Goal: Task Accomplishment & Management: Manage account settings

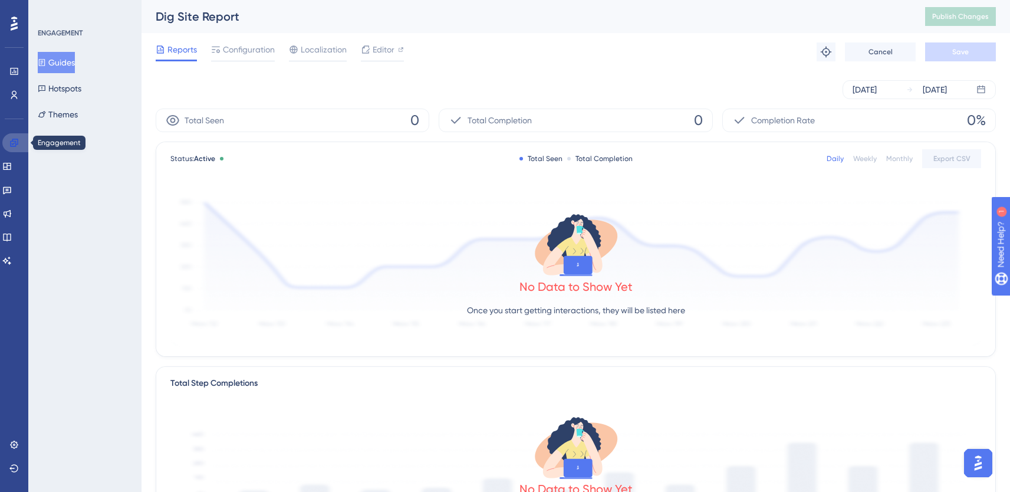
click at [11, 142] on icon at bounding box center [14, 143] width 8 height 8
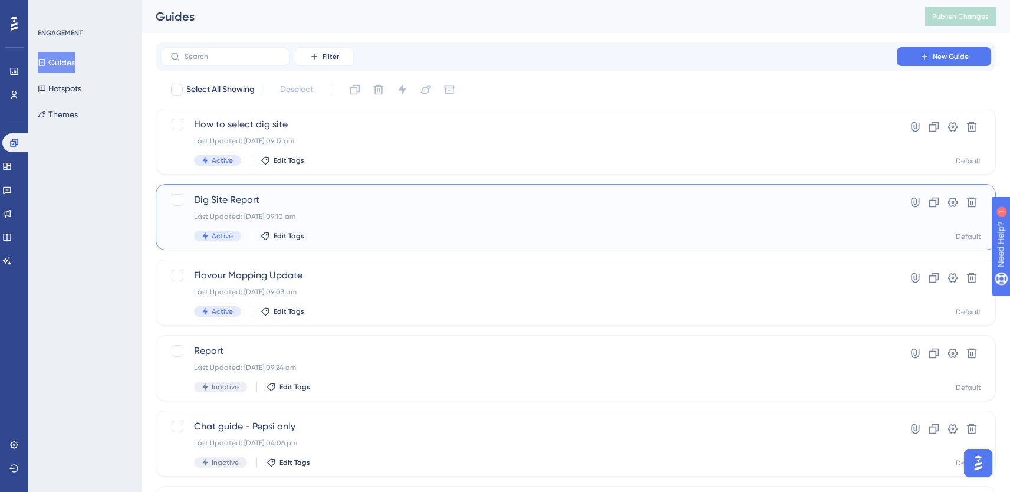
click at [341, 208] on div "Dig Site Report Last Updated: [DATE] 09:10 am Active Edit Tags" at bounding box center [528, 217] width 669 height 48
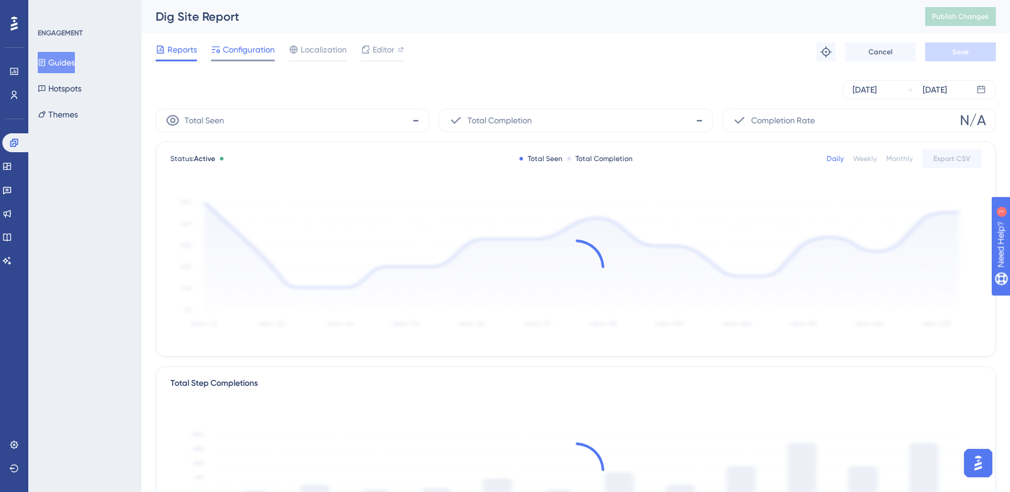
click at [238, 47] on span "Configuration" at bounding box center [249, 49] width 52 height 14
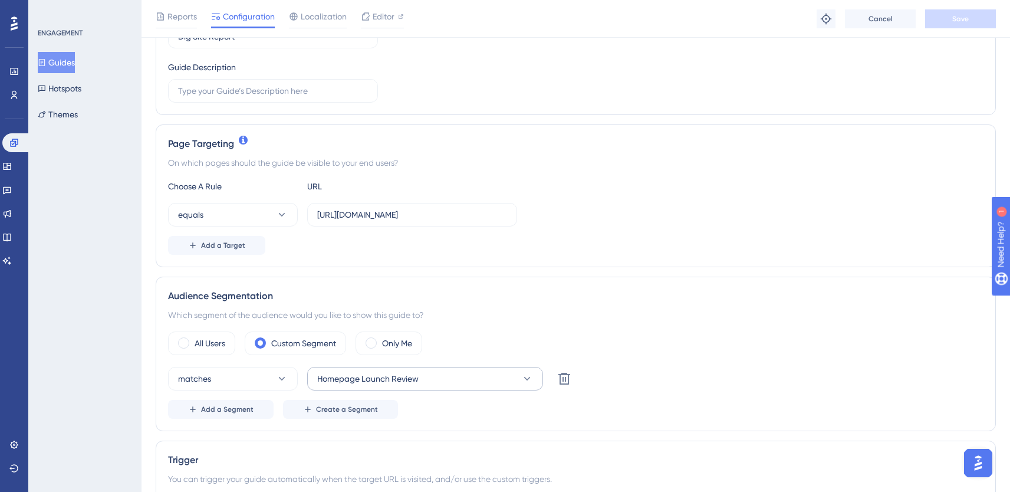
scroll to position [193, 0]
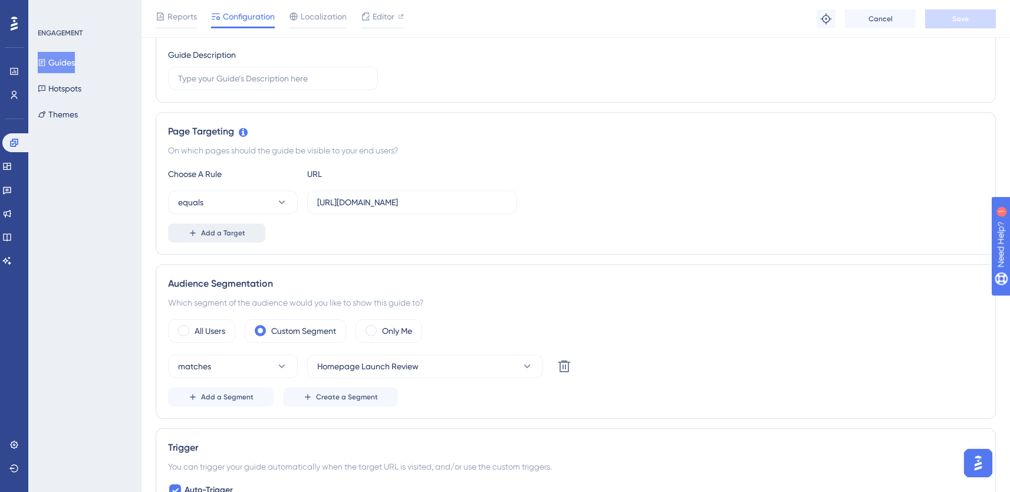
click at [254, 231] on button "Add a Target" at bounding box center [216, 233] width 97 height 19
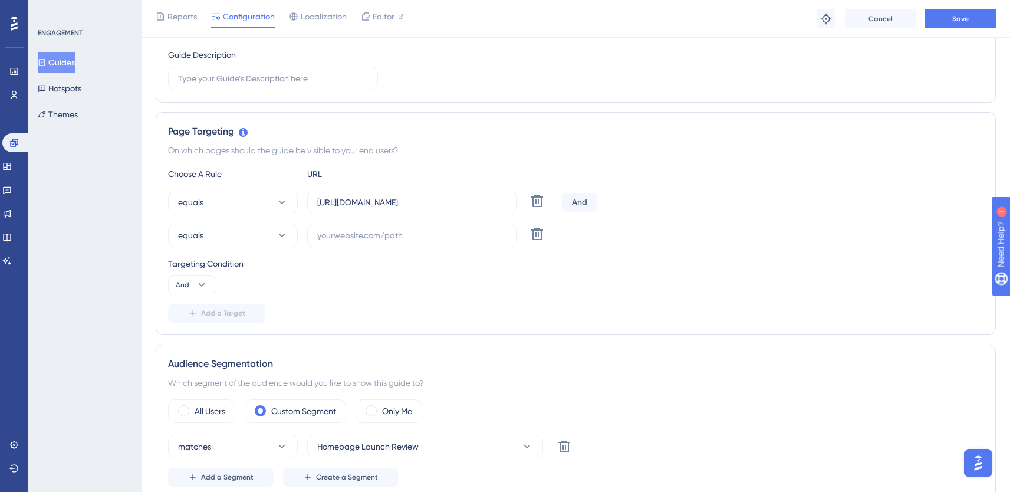
click at [593, 203] on div "And" at bounding box center [579, 202] width 35 height 19
click at [583, 202] on div "And" at bounding box center [579, 202] width 35 height 19
click at [204, 287] on icon at bounding box center [202, 285] width 12 height 12
click at [189, 340] on span "Or" at bounding box center [184, 342] width 9 height 14
click at [368, 208] on input "[URL][DOMAIN_NAME]" at bounding box center [412, 202] width 190 height 13
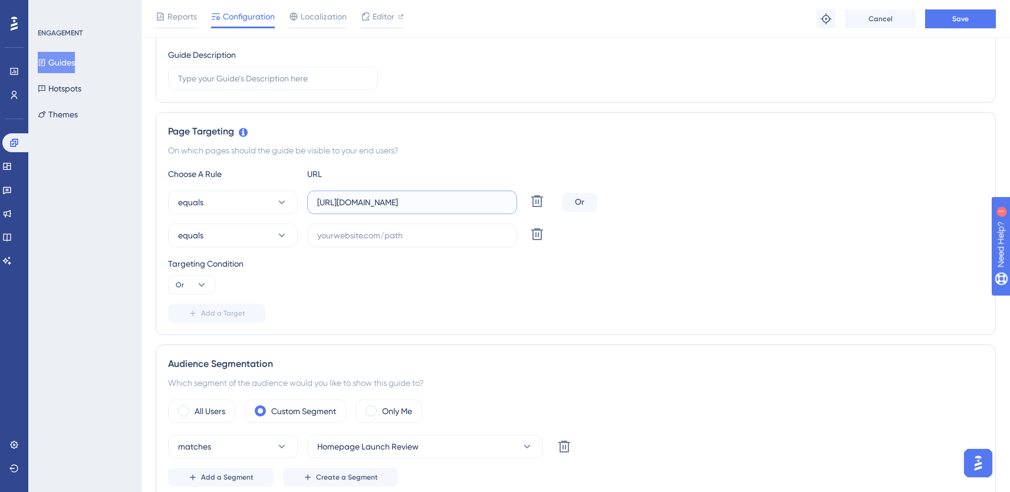
click at [368, 208] on input "[URL][DOMAIN_NAME]" at bounding box center [412, 202] width 190 height 13
click at [365, 234] on input "text" at bounding box center [412, 235] width 190 height 13
paste input "[URL][DOMAIN_NAME]"
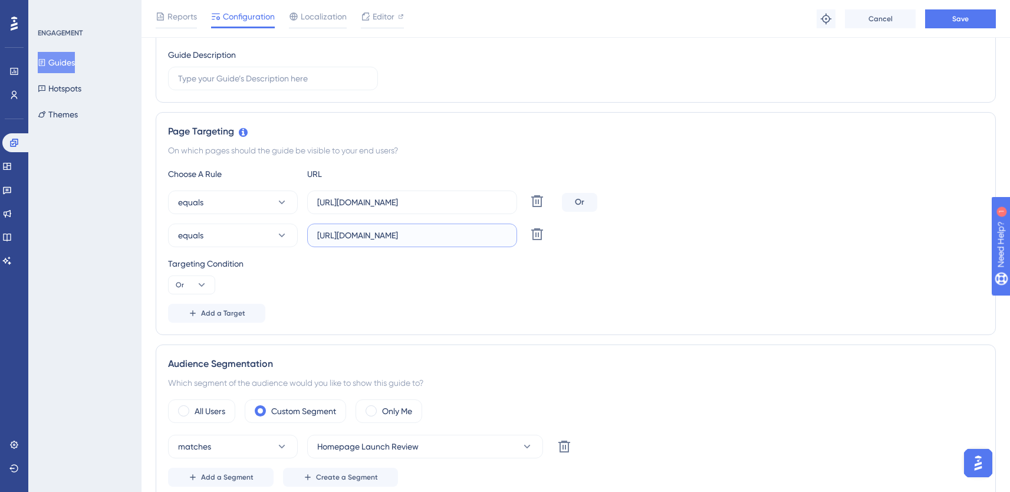
click at [326, 236] on input "[URL][DOMAIN_NAME]" at bounding box center [412, 235] width 190 height 13
type input "[URL][DOMAIN_NAME]"
click at [435, 274] on div "Targeting Condition Or" at bounding box center [576, 276] width 816 height 38
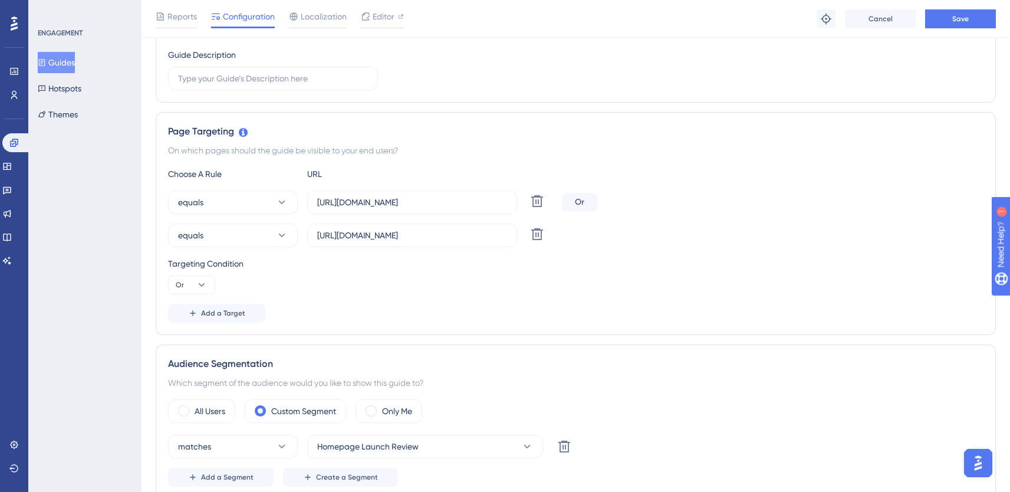
scroll to position [0, 0]
click at [951, 22] on button "Save" at bounding box center [960, 18] width 71 height 19
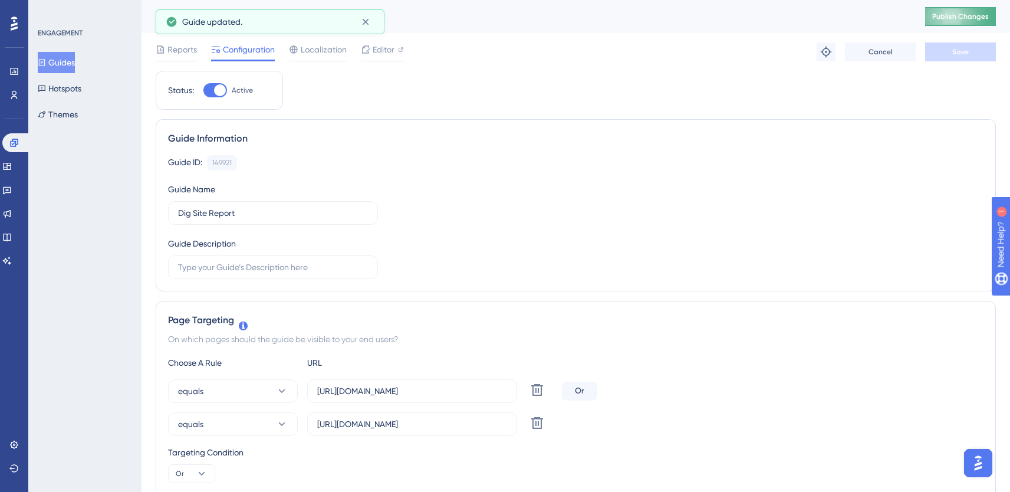
click at [955, 18] on span "Publish Changes" at bounding box center [960, 16] width 57 height 9
click at [17, 143] on icon at bounding box center [14, 143] width 8 height 8
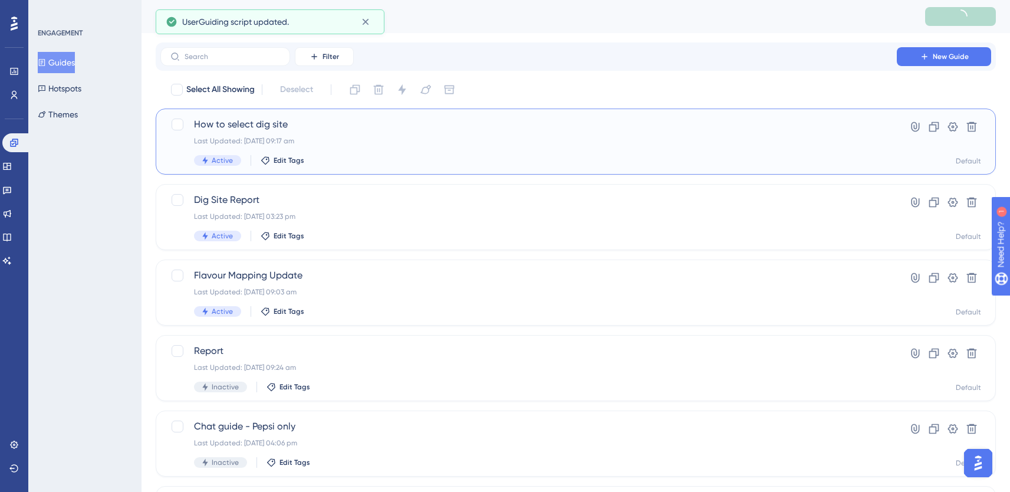
click at [349, 142] on div "Last Updated: [DATE] 09:17 am" at bounding box center [528, 140] width 669 height 9
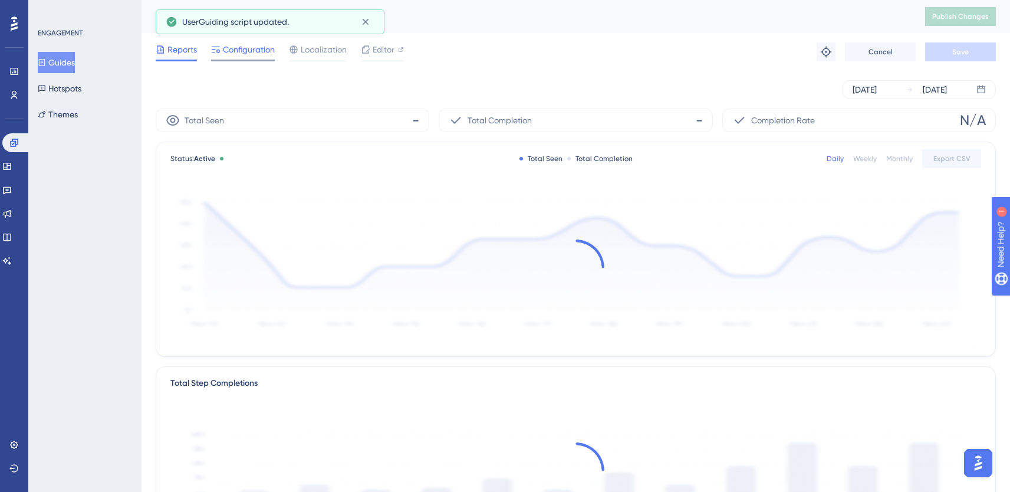
click at [236, 53] on span "Configuration" at bounding box center [249, 49] width 52 height 14
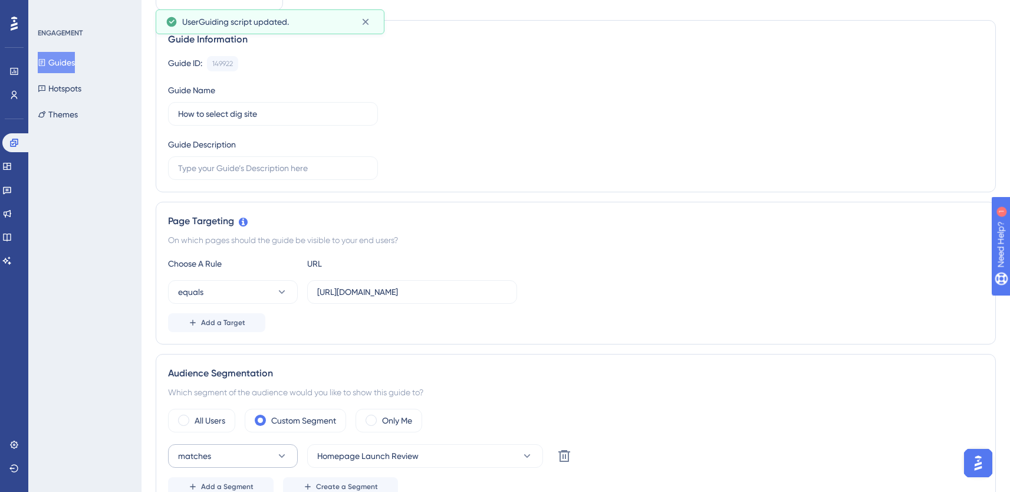
scroll to position [228, 0]
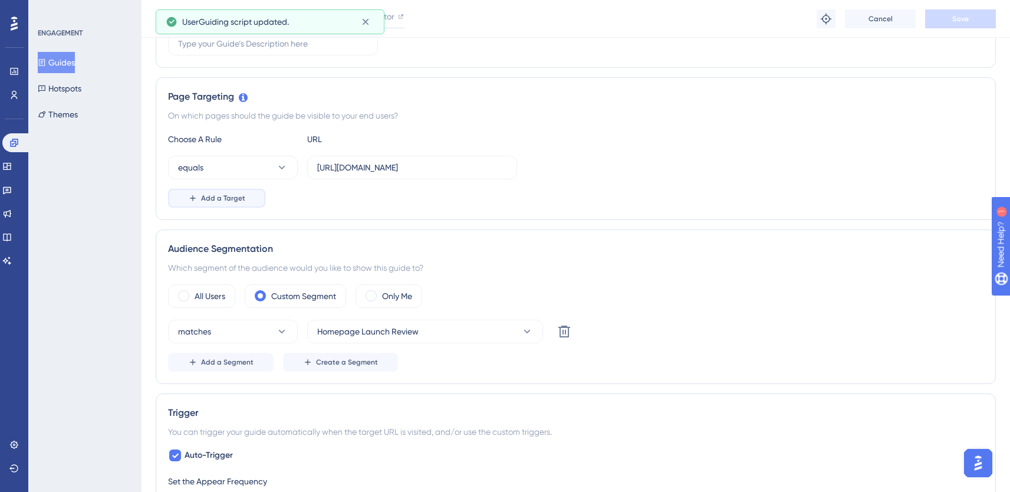
click at [226, 205] on button "Add a Target" at bounding box center [216, 198] width 97 height 19
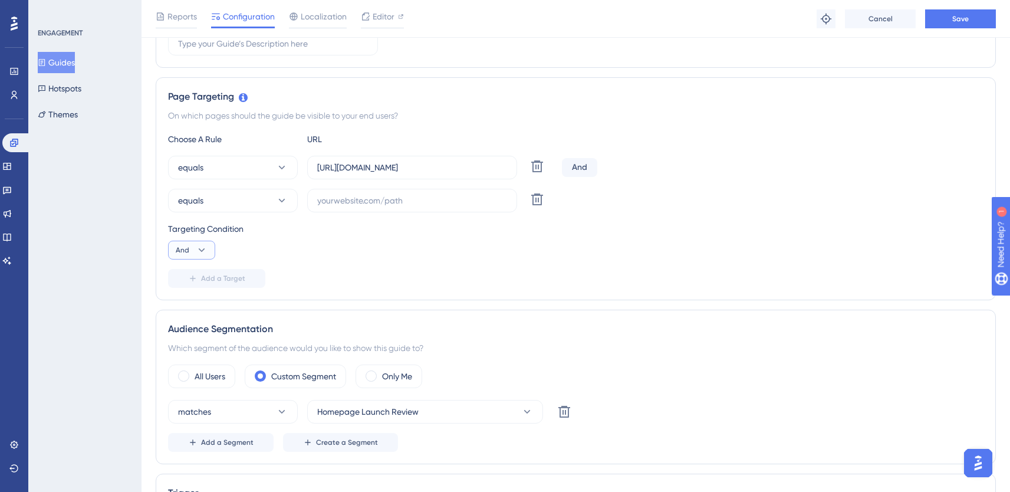
click at [204, 257] on button "And" at bounding box center [191, 250] width 47 height 19
click at [189, 305] on div "Or Or" at bounding box center [191, 307] width 22 height 24
click at [345, 172] on input "[URL][DOMAIN_NAME]" at bounding box center [412, 167] width 190 height 13
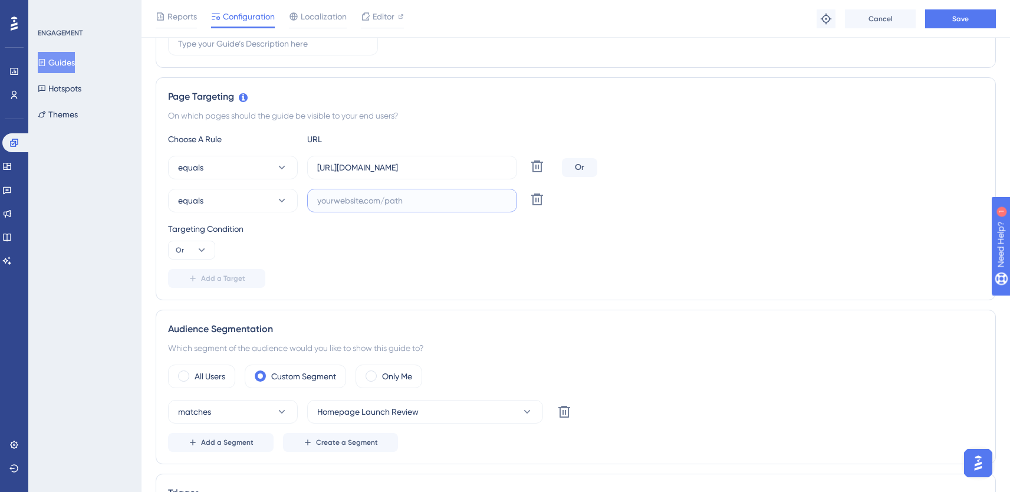
click at [340, 203] on input "text" at bounding box center [412, 200] width 190 height 13
paste input "[URL][DOMAIN_NAME]"
click at [325, 201] on input "[URL][DOMAIN_NAME]" at bounding box center [412, 200] width 190 height 13
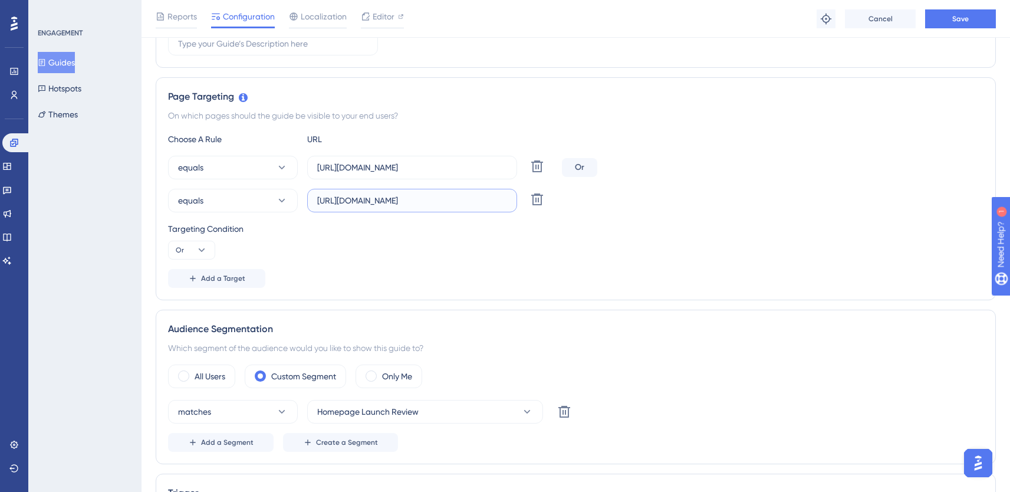
scroll to position [0, 22]
type input "[URL][DOMAIN_NAME]"
click at [967, 16] on span "Save" at bounding box center [960, 18] width 17 height 9
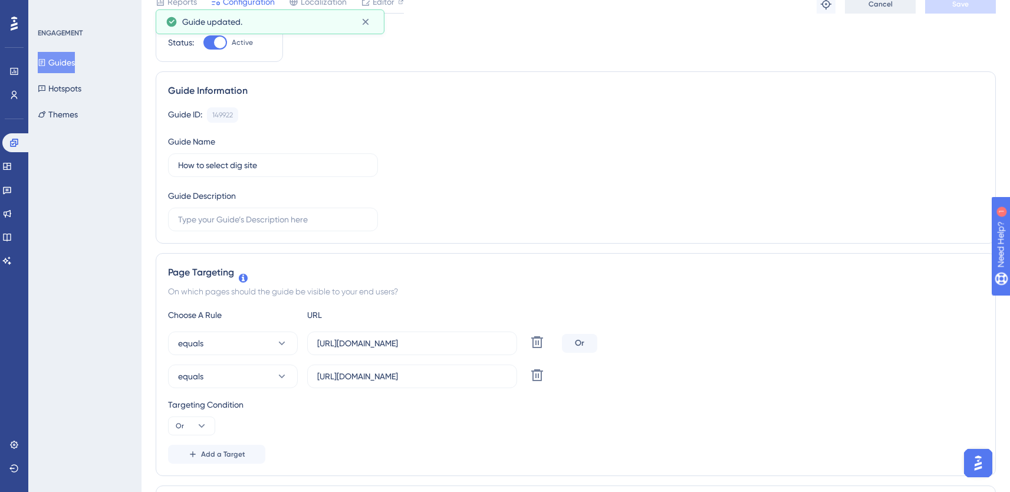
scroll to position [0, 0]
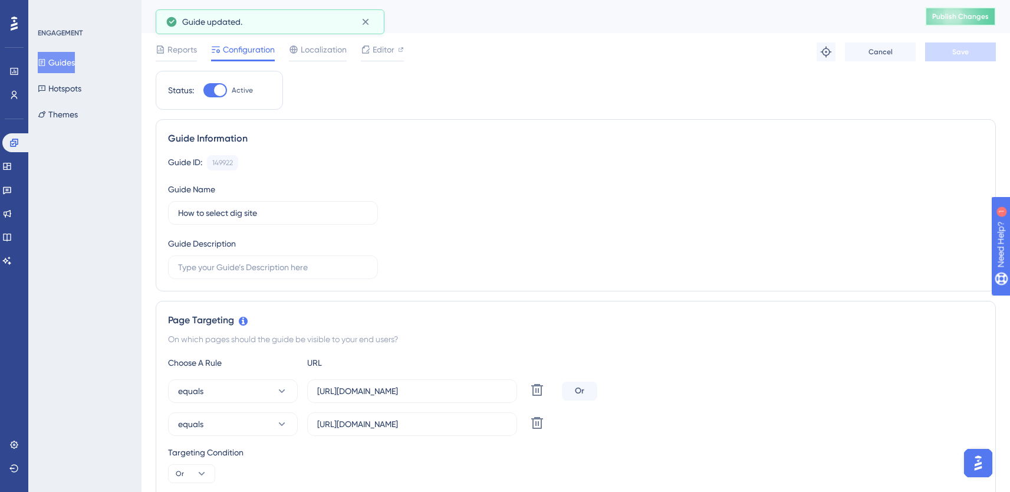
click at [950, 22] on button "Publish Changes" at bounding box center [960, 16] width 71 height 19
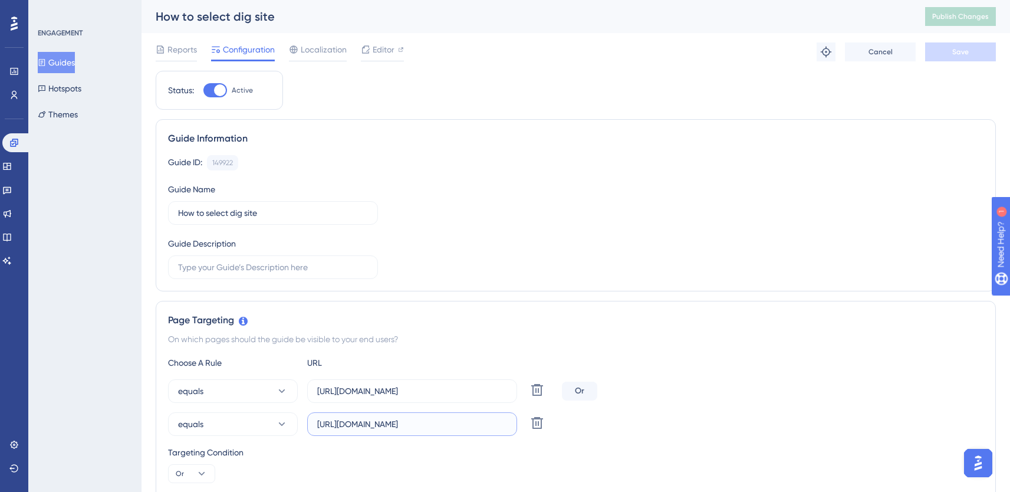
click at [449, 423] on input "[URL][DOMAIN_NAME]" at bounding box center [412, 424] width 190 height 13
click at [15, 138] on icon at bounding box center [13, 142] width 9 height 9
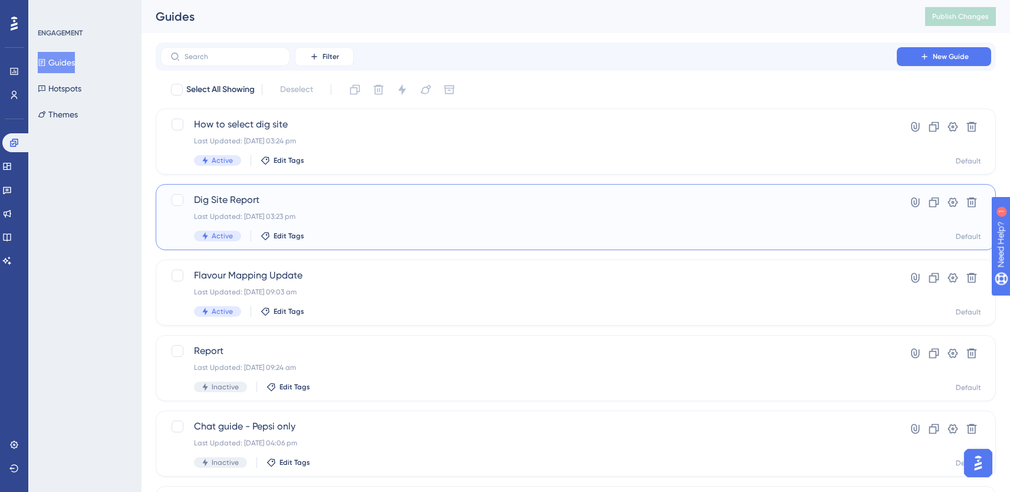
click at [386, 214] on div "Last Updated: [DATE] 03:23 pm" at bounding box center [528, 216] width 669 height 9
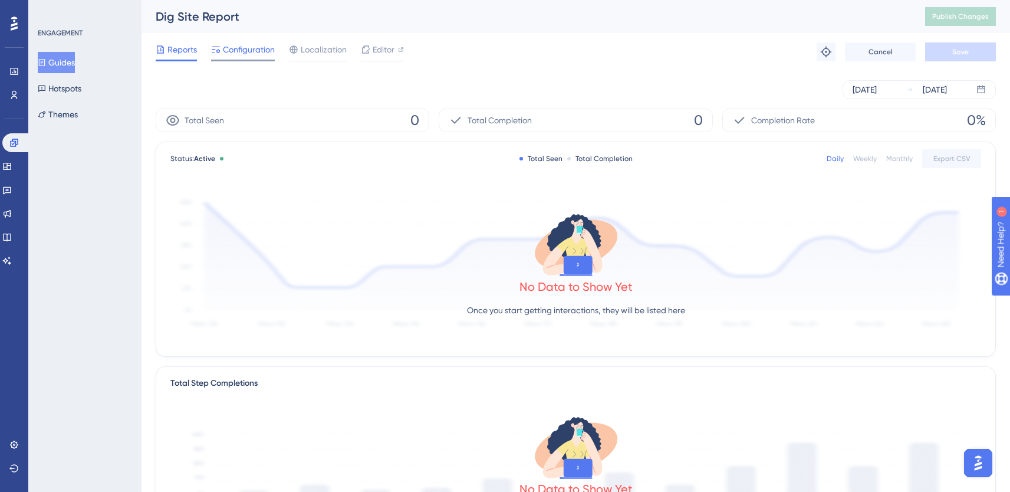
click at [241, 51] on span "Configuration" at bounding box center [249, 49] width 52 height 14
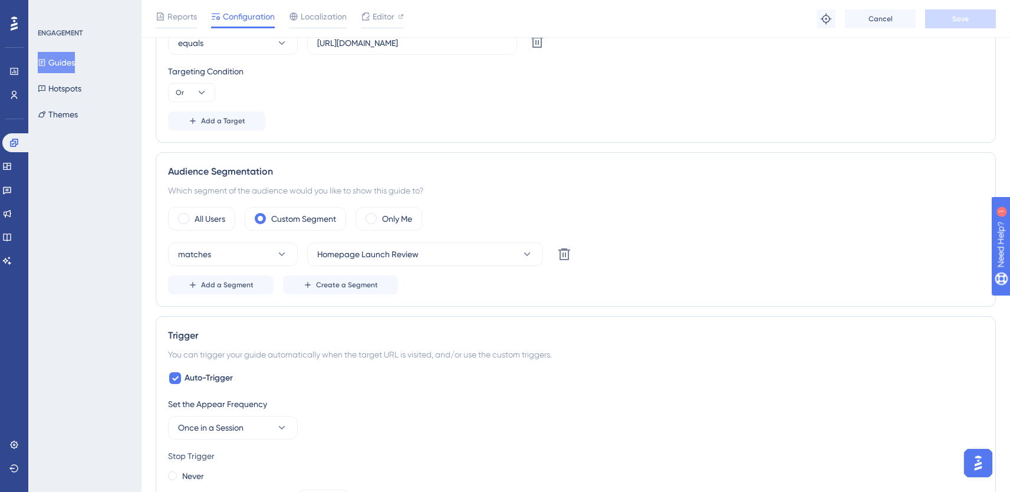
scroll to position [282, 0]
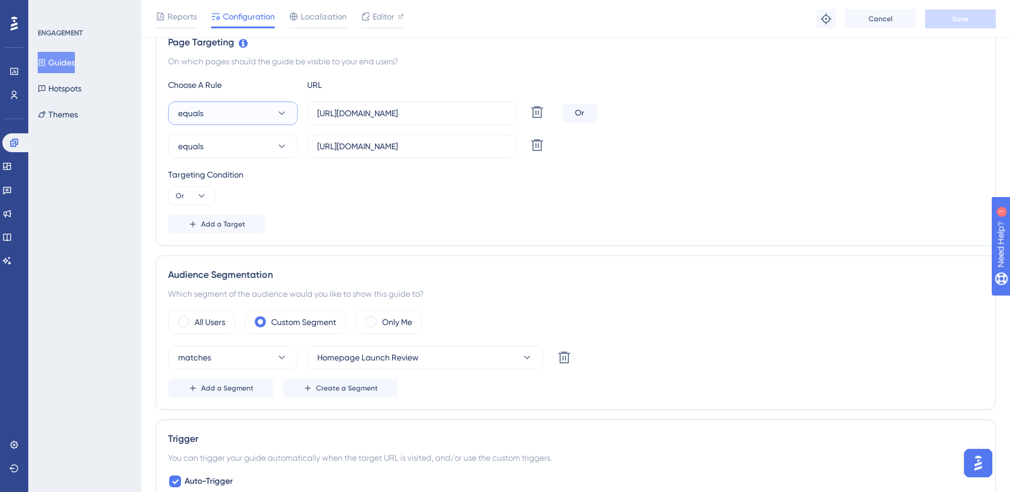
click at [262, 112] on button "equals" at bounding box center [233, 113] width 130 height 24
click at [215, 249] on span "starts with" at bounding box center [204, 243] width 39 height 14
click at [241, 152] on button "equals" at bounding box center [233, 146] width 130 height 24
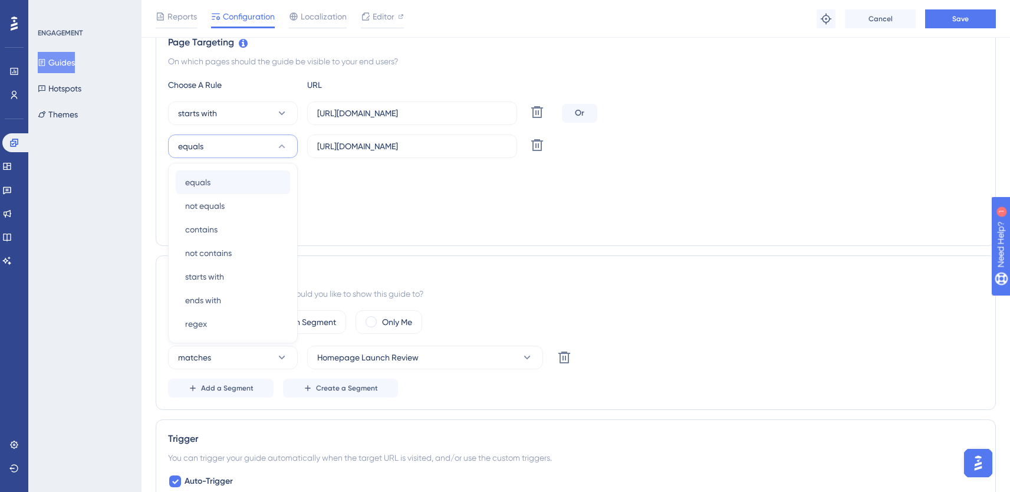
scroll to position [290, 0]
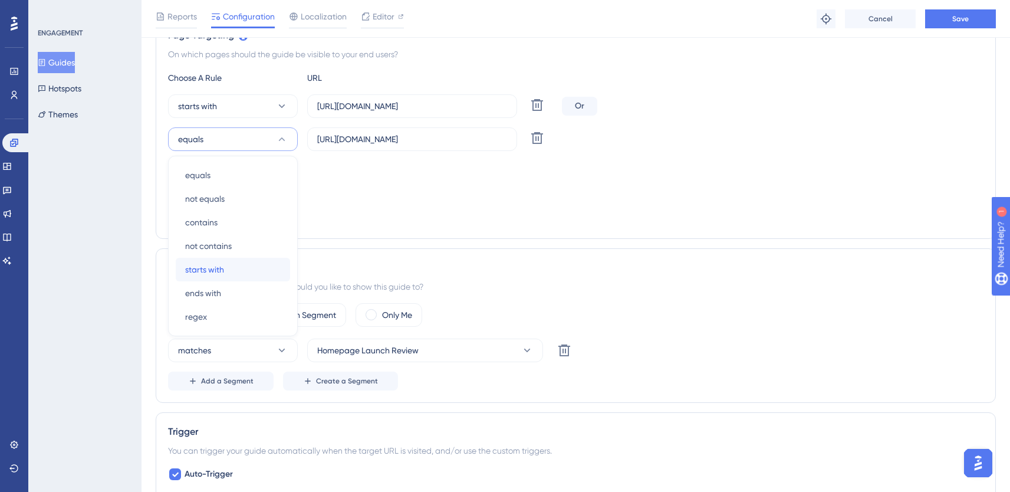
click at [206, 272] on span "starts with" at bounding box center [204, 269] width 39 height 14
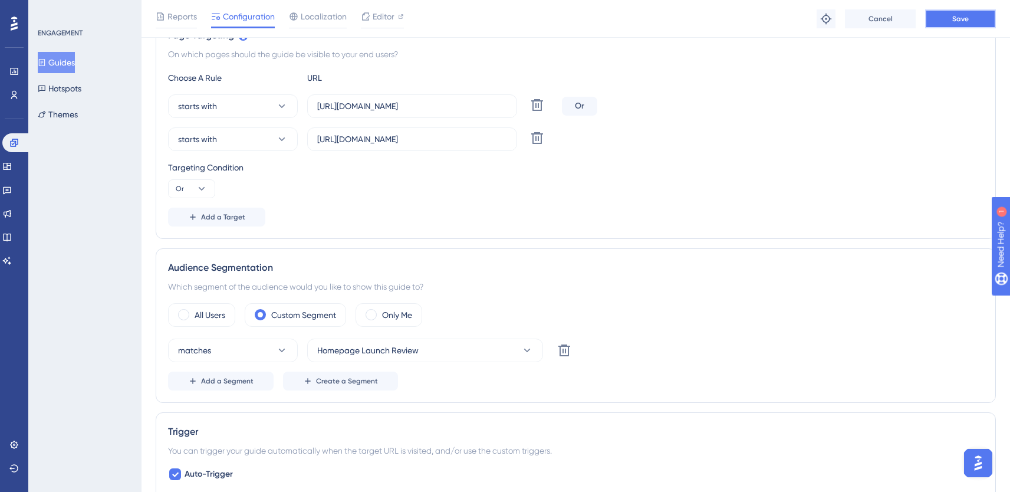
click at [976, 13] on button "Save" at bounding box center [960, 18] width 71 height 19
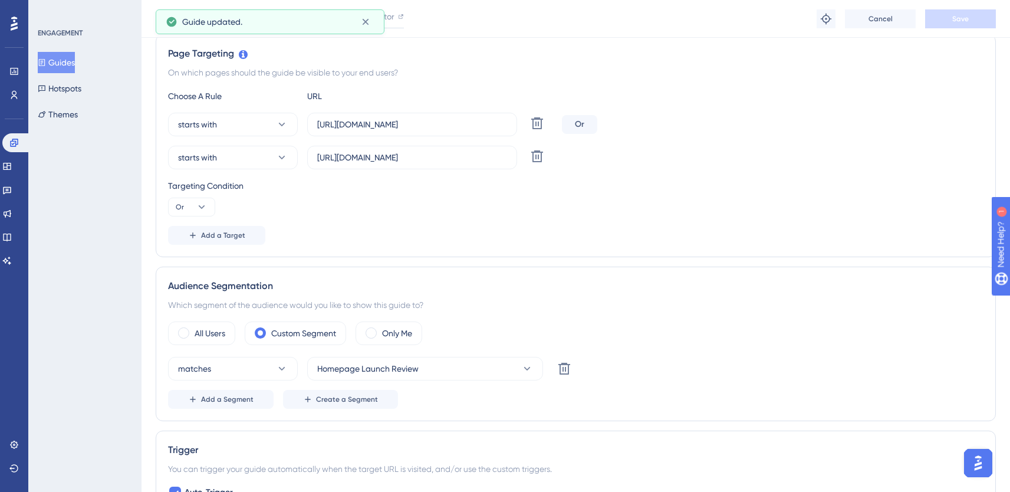
scroll to position [0, 0]
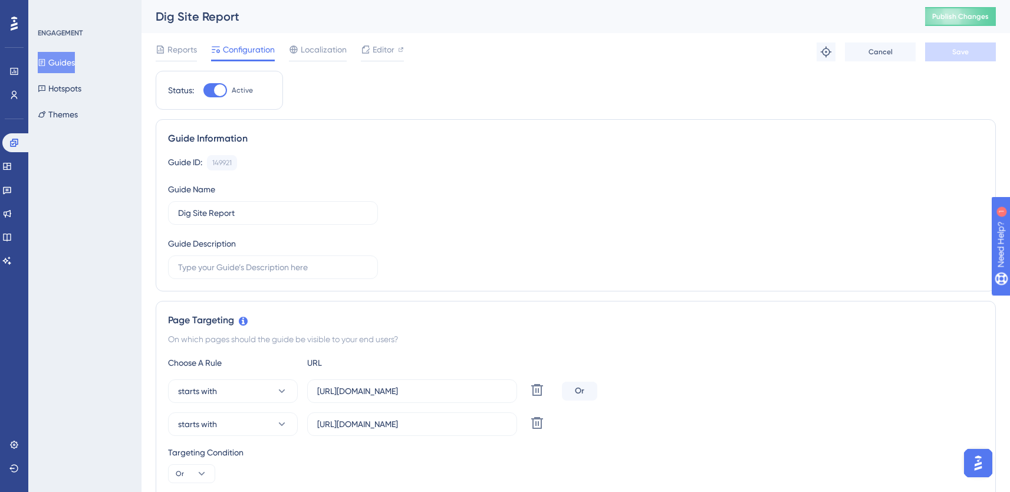
click at [61, 68] on button "Guides" at bounding box center [56, 62] width 37 height 21
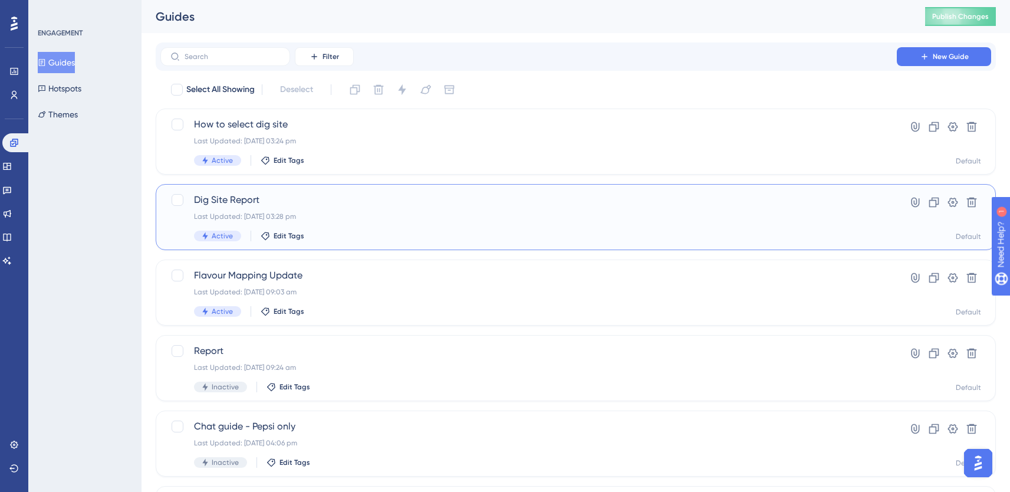
click at [346, 201] on span "Dig Site Report" at bounding box center [528, 200] width 669 height 14
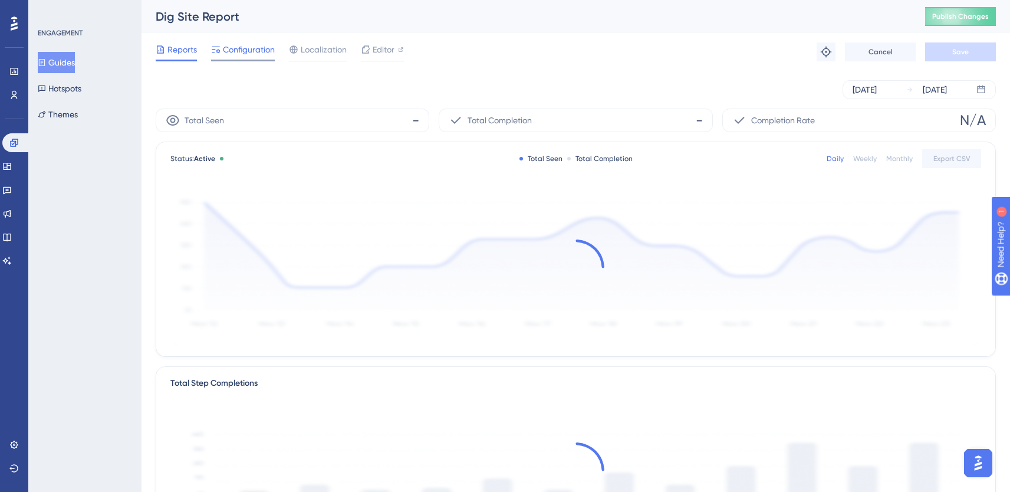
click at [234, 48] on span "Configuration" at bounding box center [249, 49] width 52 height 14
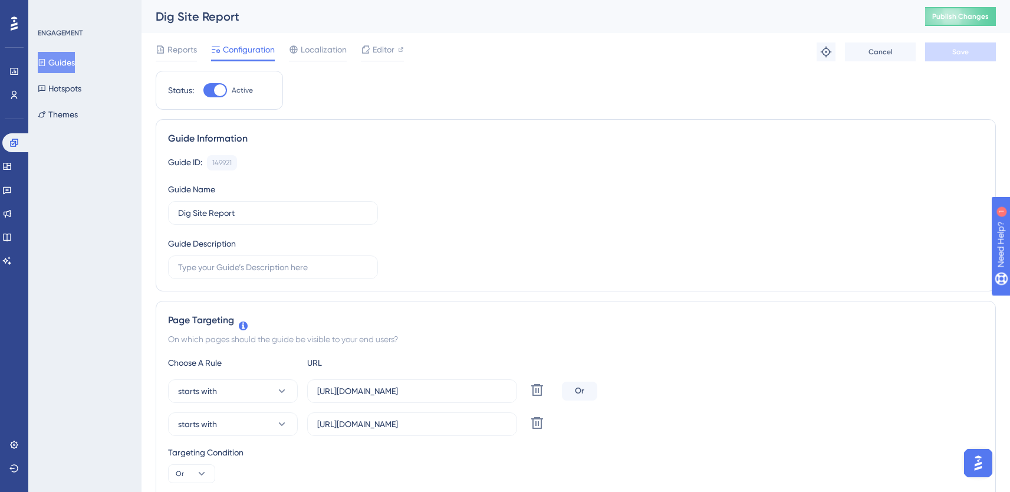
click at [65, 71] on button "Guides" at bounding box center [56, 62] width 37 height 21
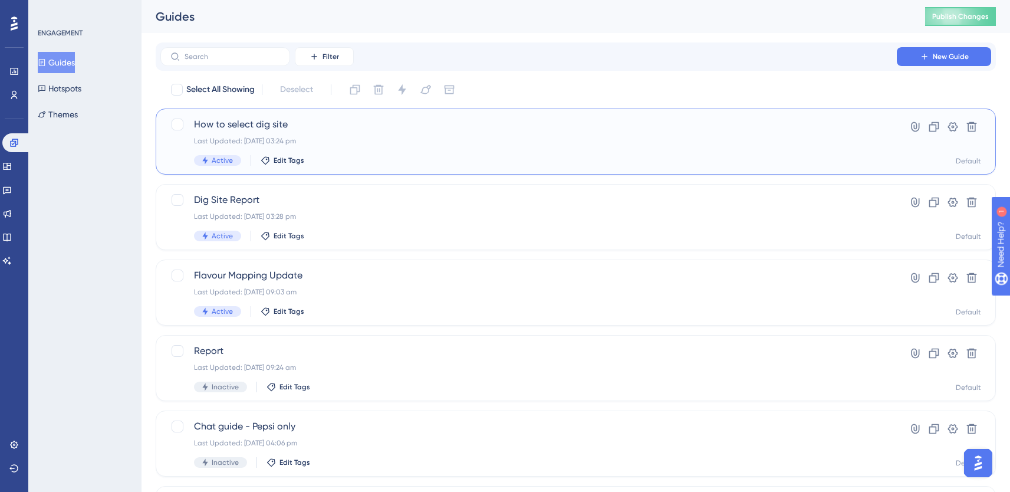
click at [343, 131] on span "How to select dig site" at bounding box center [528, 124] width 669 height 14
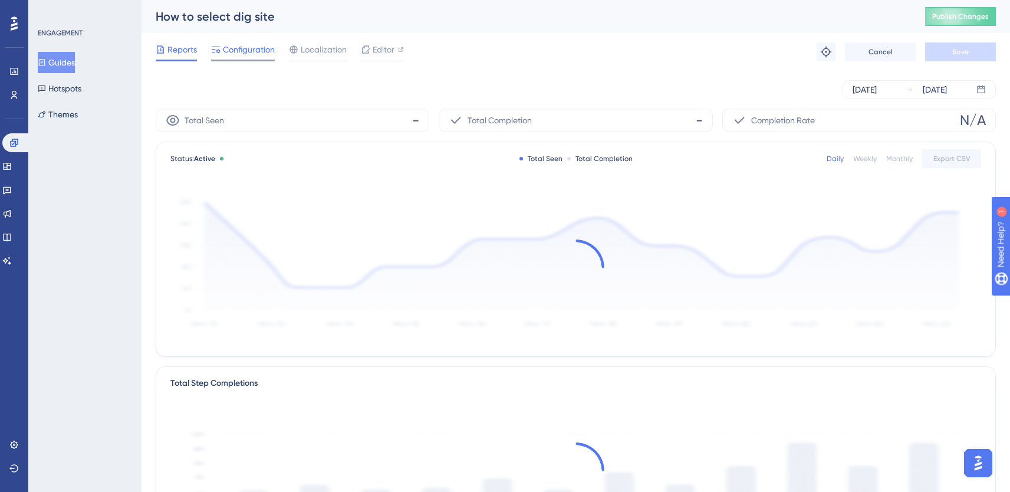
click at [239, 42] on span "Configuration" at bounding box center [249, 49] width 52 height 14
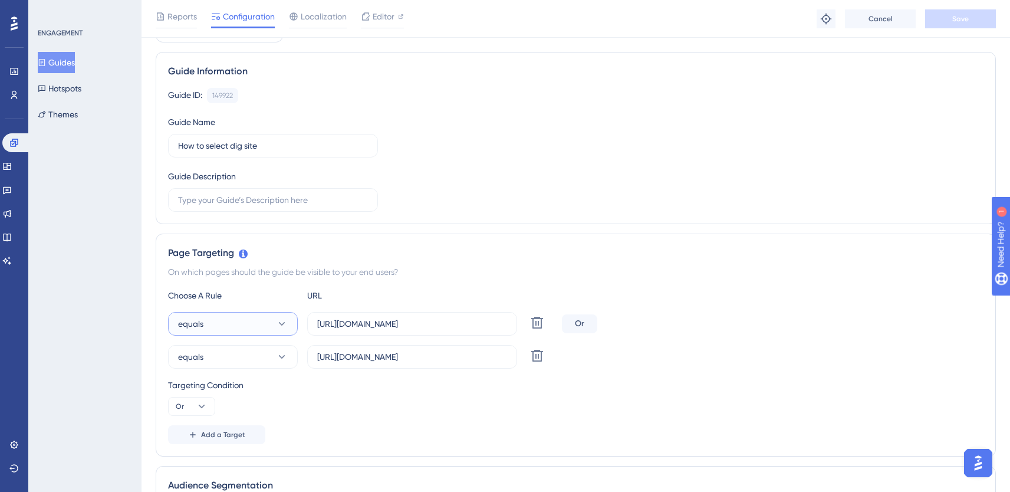
click at [202, 328] on span "equals" at bounding box center [190, 324] width 25 height 14
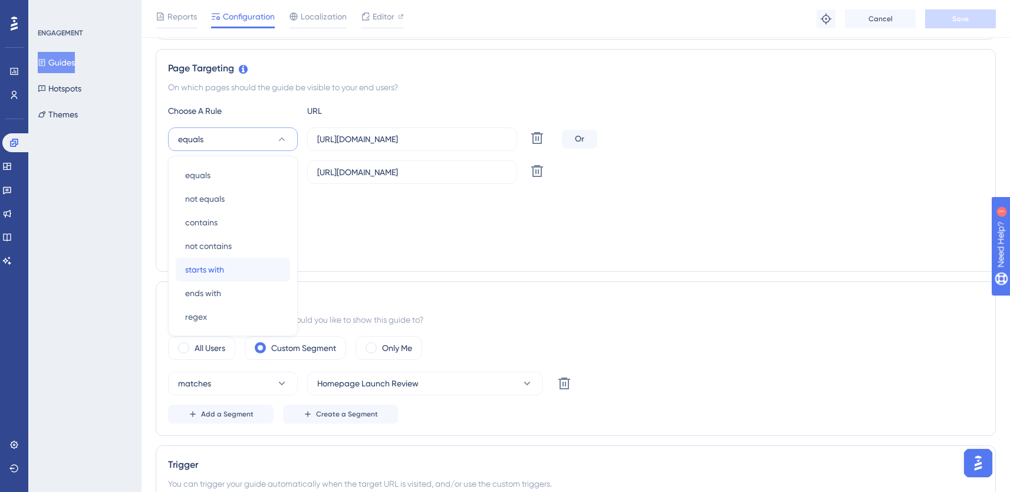
click at [202, 267] on span "starts with" at bounding box center [204, 269] width 39 height 14
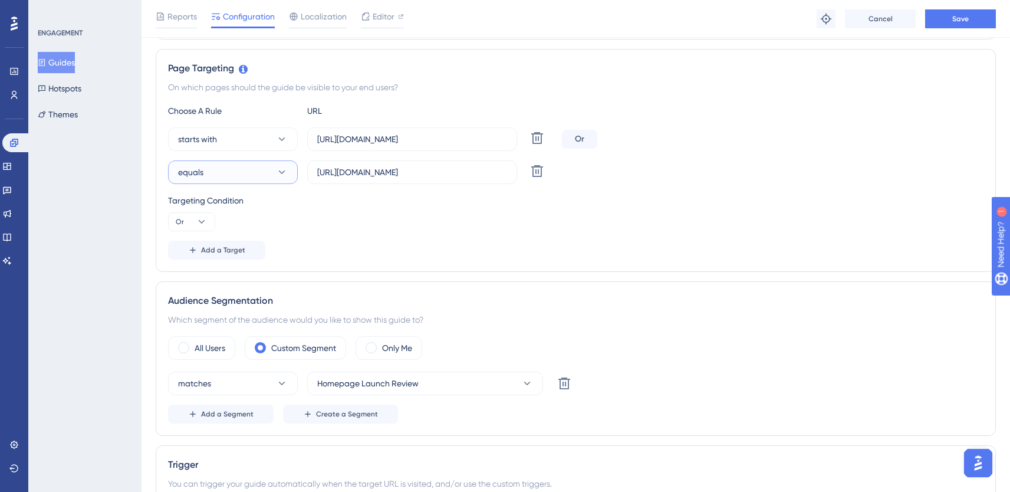
click at [208, 181] on button "equals" at bounding box center [233, 172] width 130 height 24
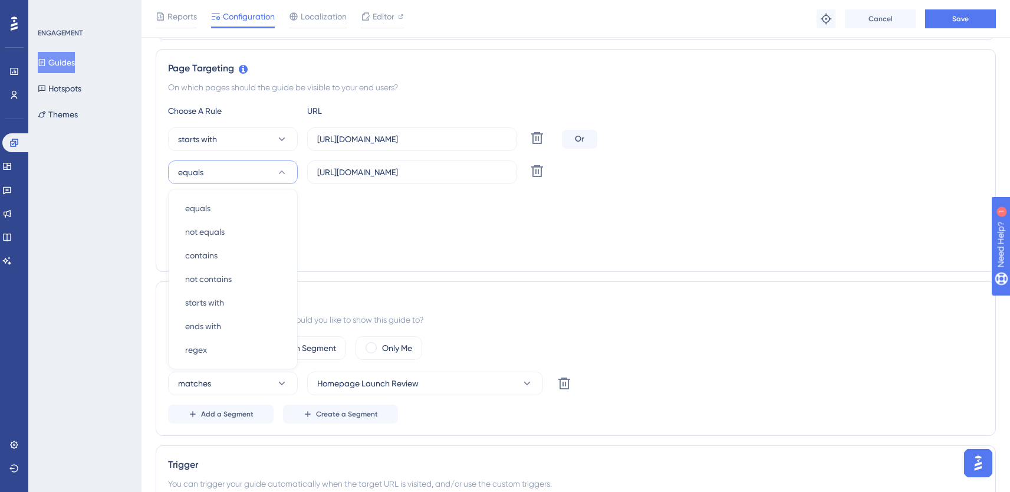
scroll to position [288, 0]
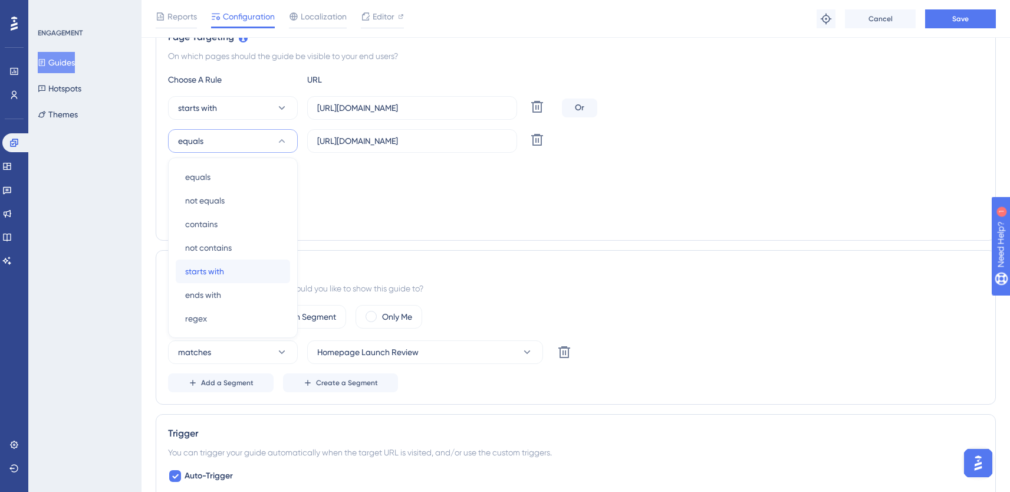
click at [190, 272] on span "starts with" at bounding box center [204, 271] width 39 height 14
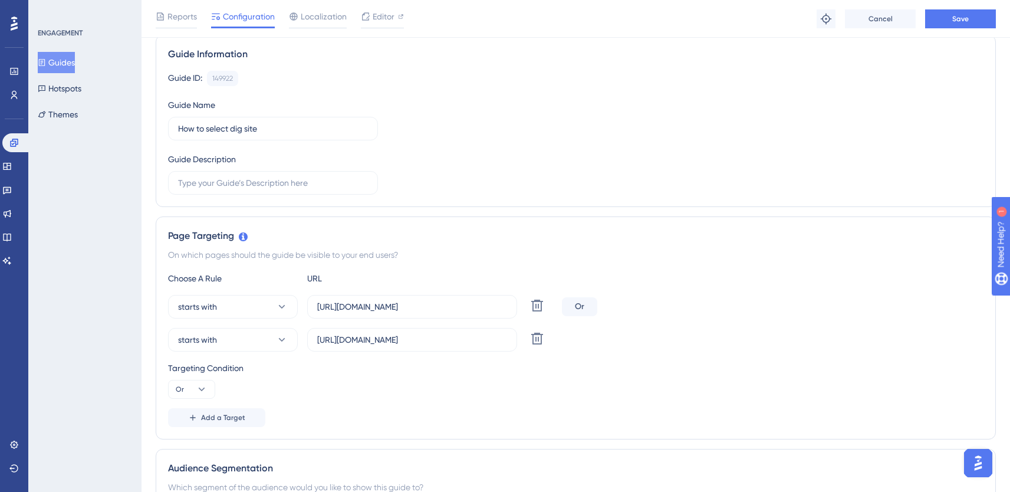
scroll to position [87, 0]
click at [970, 24] on button "Save" at bounding box center [960, 18] width 71 height 19
